Goal: Information Seeking & Learning: Check status

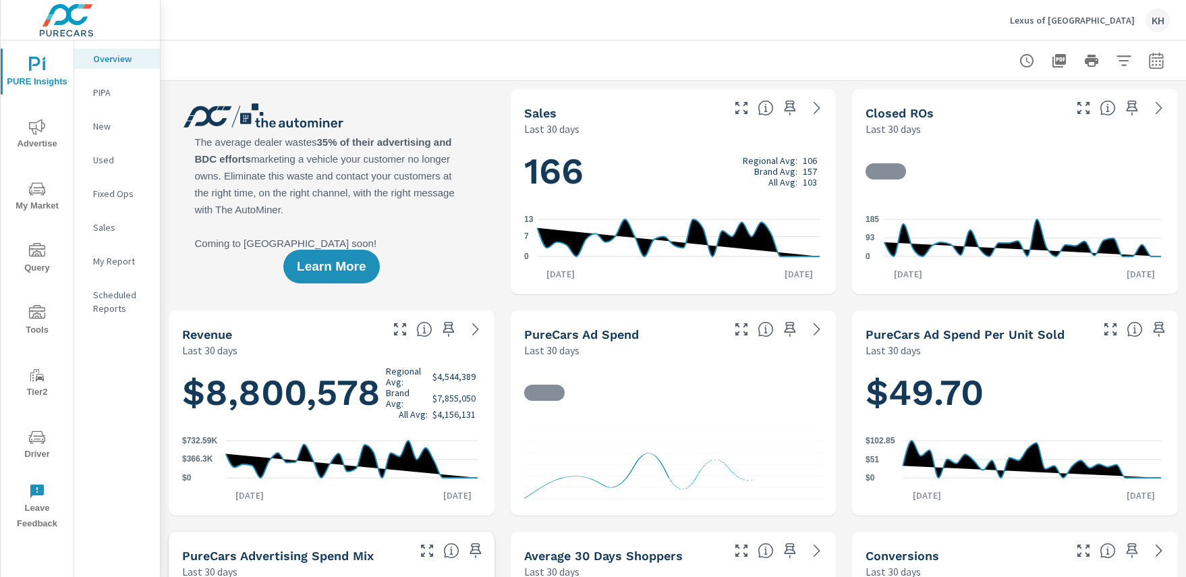
click at [35, 438] on icon "nav menu" at bounding box center [37, 438] width 7 height 1
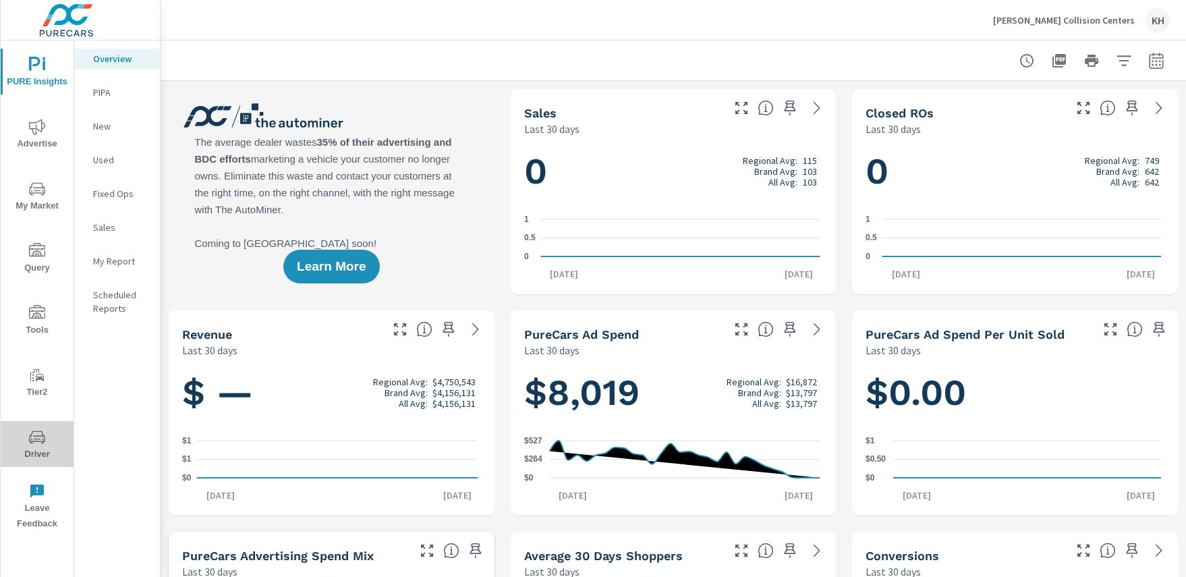
click at [44, 439] on icon "nav menu" at bounding box center [37, 437] width 16 height 16
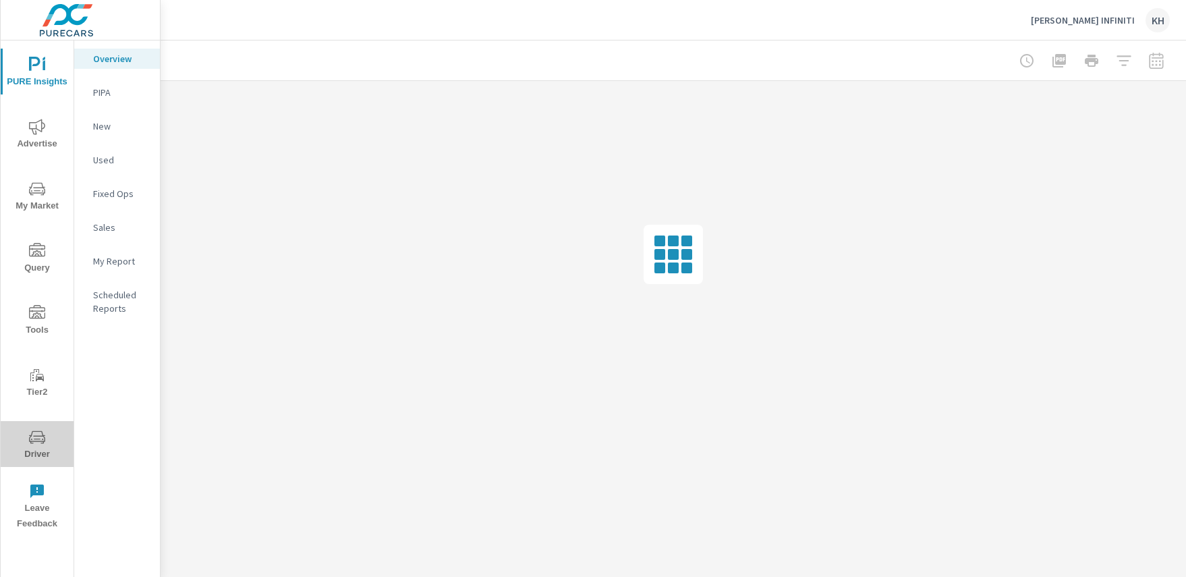
click at [44, 426] on button "Driver" at bounding box center [37, 444] width 73 height 46
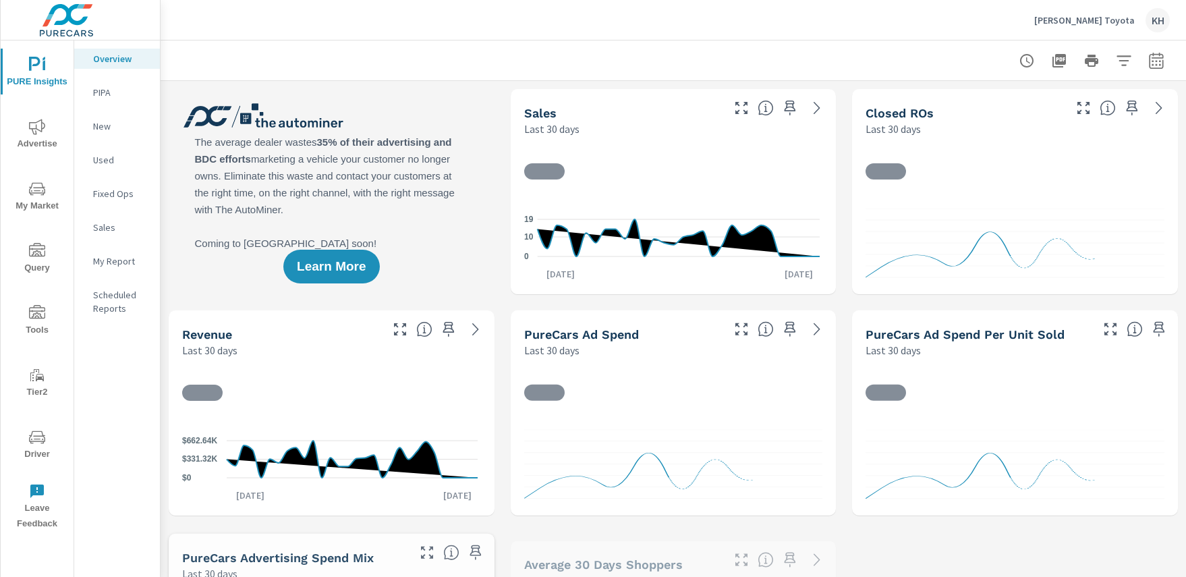
click at [45, 444] on icon "nav menu" at bounding box center [37, 437] width 16 height 16
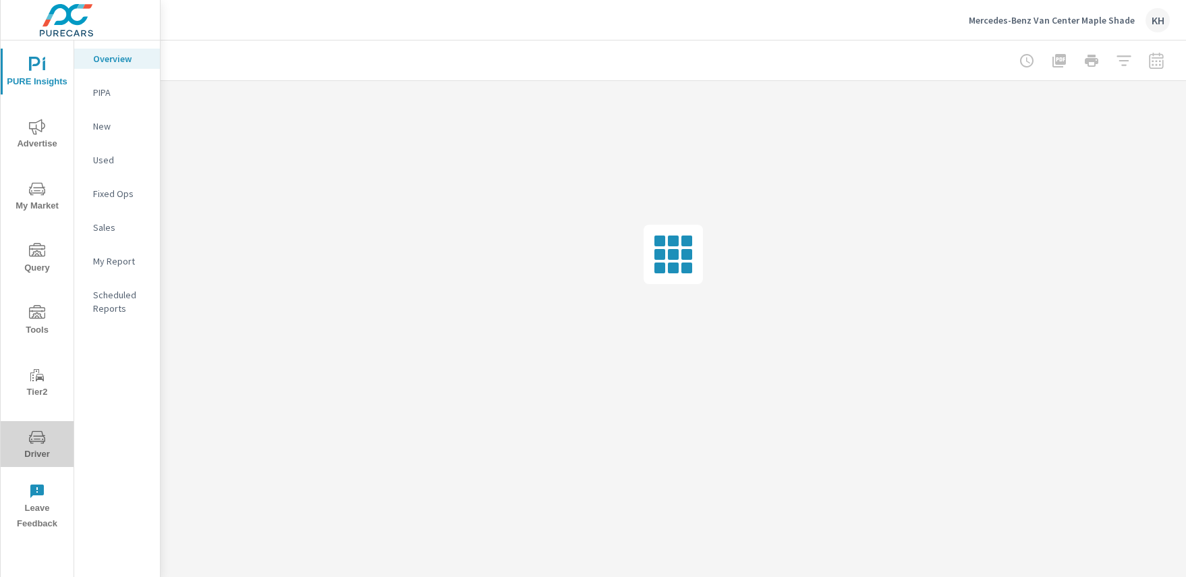
click at [48, 427] on button "Driver" at bounding box center [37, 444] width 73 height 46
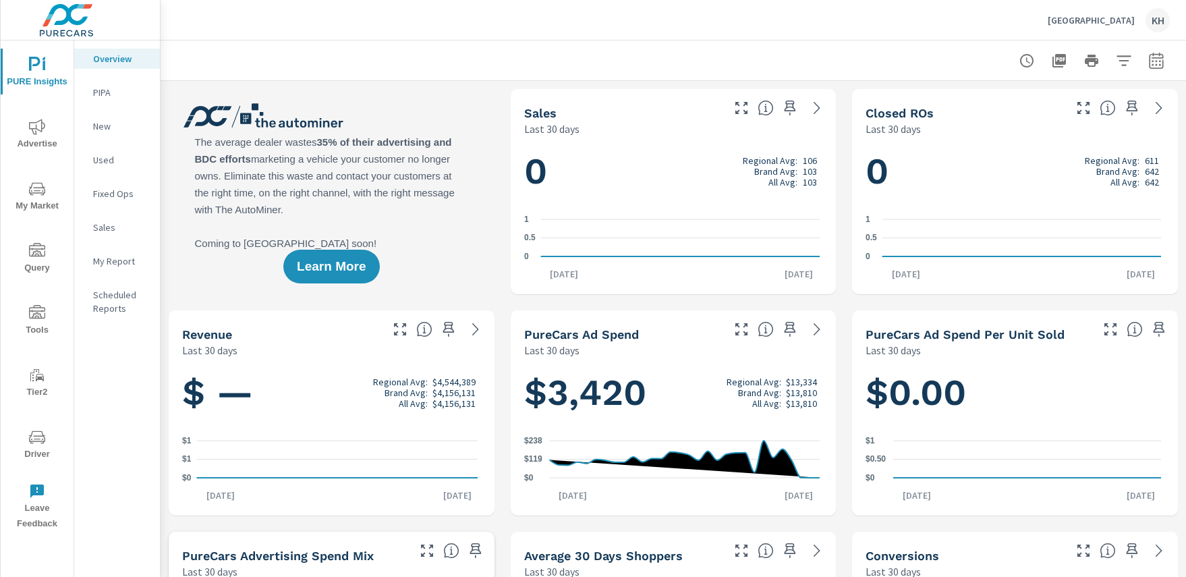
click at [38, 451] on span "Driver" at bounding box center [37, 445] width 65 height 33
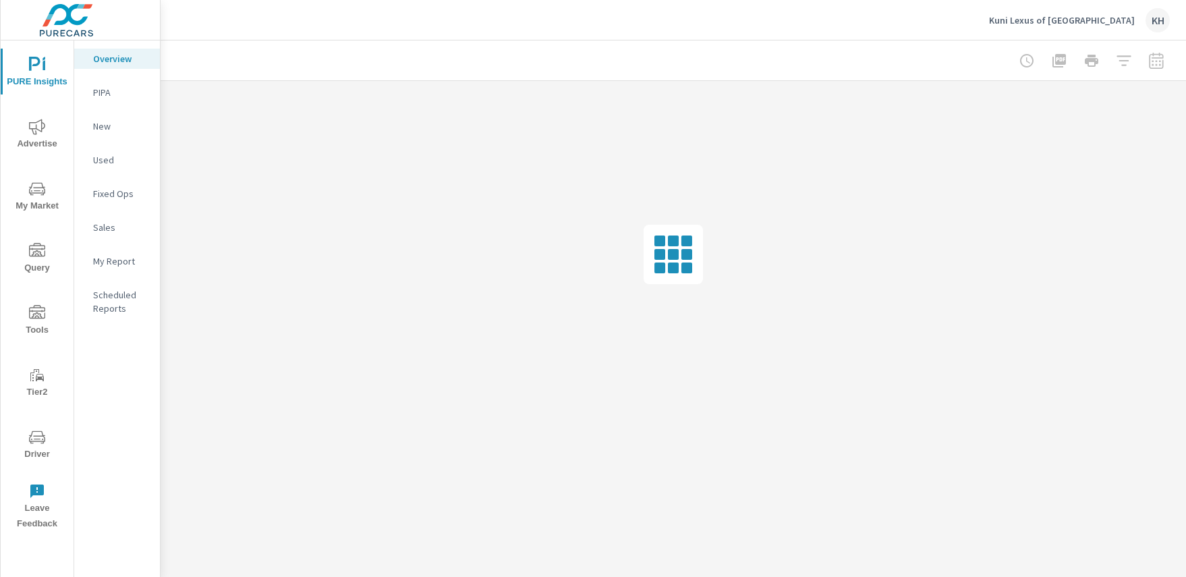
click at [31, 438] on icon "nav menu" at bounding box center [31, 438] width 1 height 1
click at [28, 426] on button "Driver" at bounding box center [37, 444] width 73 height 46
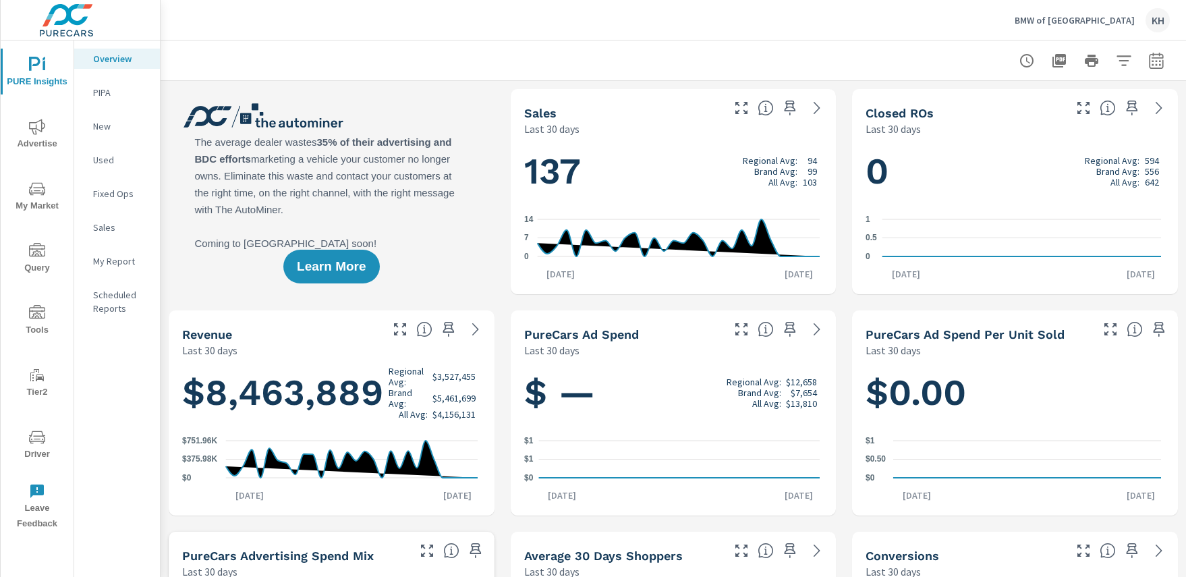
click at [36, 436] on icon "nav menu" at bounding box center [37, 437] width 16 height 16
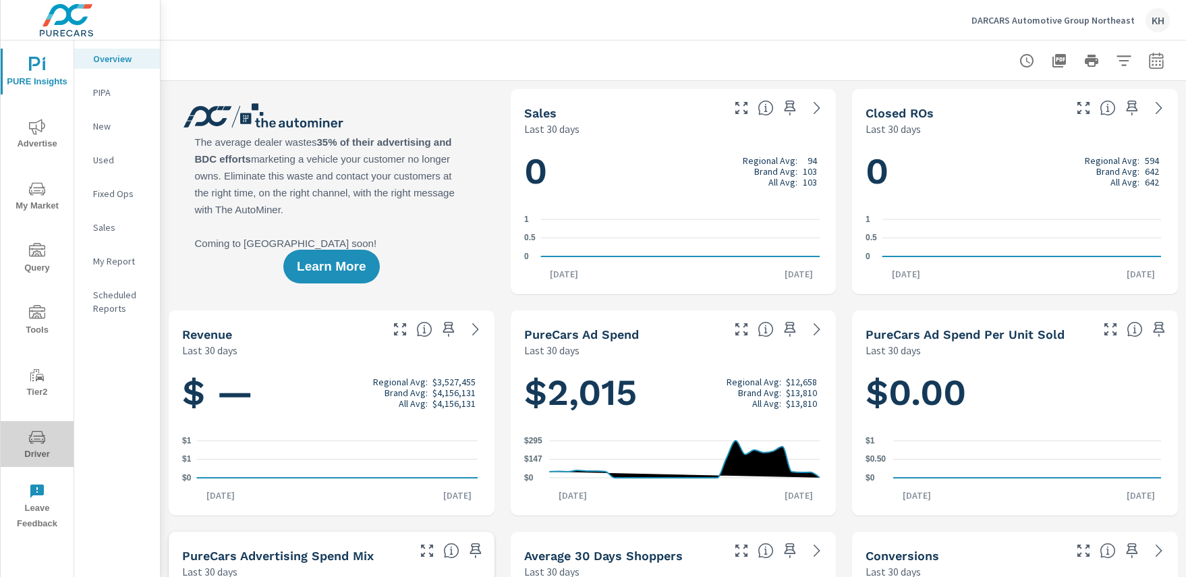
click at [35, 432] on icon "nav menu" at bounding box center [37, 437] width 16 height 16
